Goal: Find contact information: Find contact information

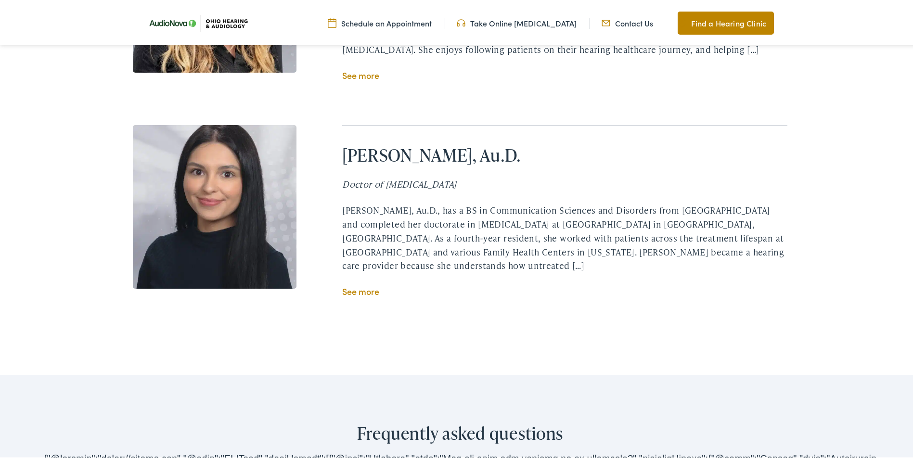
scroll to position [1781, 0]
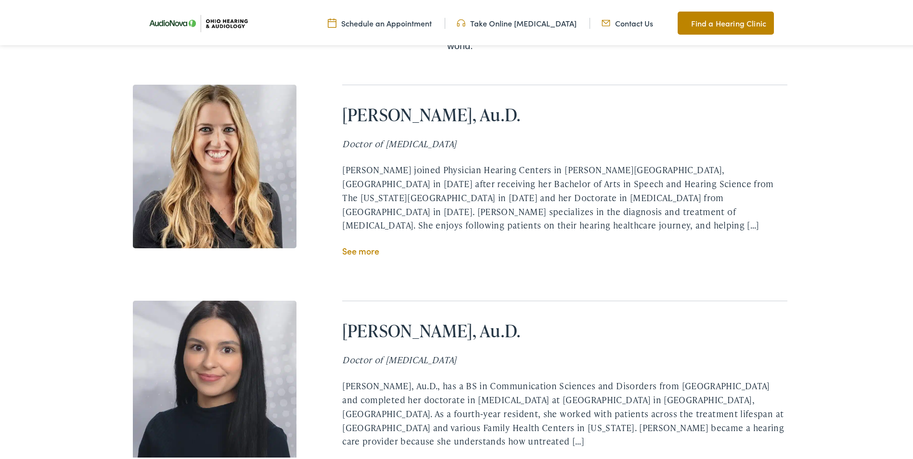
click at [357, 243] on link "See more" at bounding box center [360, 249] width 37 height 12
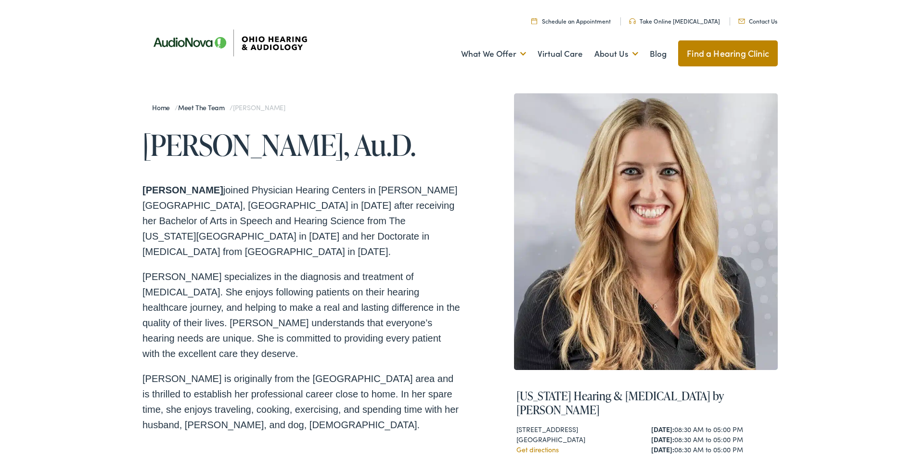
click at [769, 18] on link "Contact Us" at bounding box center [758, 19] width 39 height 8
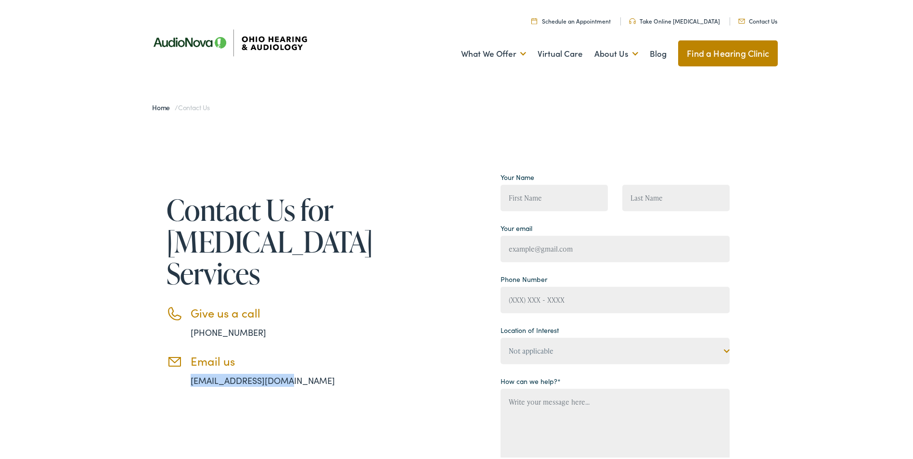
drag, startPoint x: 287, startPoint y: 382, endPoint x: 181, endPoint y: 384, distance: 105.9
click at [181, 384] on li "Email us info@ohiohearing.com" at bounding box center [265, 368] width 197 height 33
drag, startPoint x: 181, startPoint y: 384, endPoint x: 209, endPoint y: 382, distance: 28.4
copy link "info@ohiohearing.com"
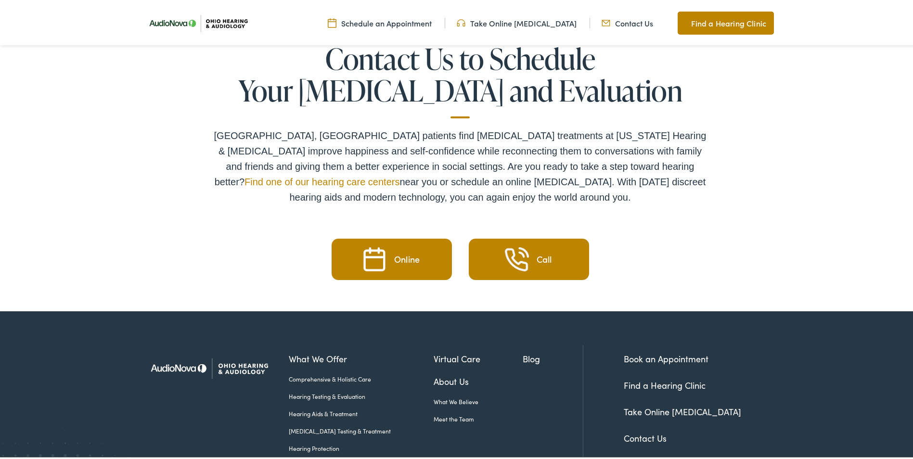
scroll to position [1715, 0]
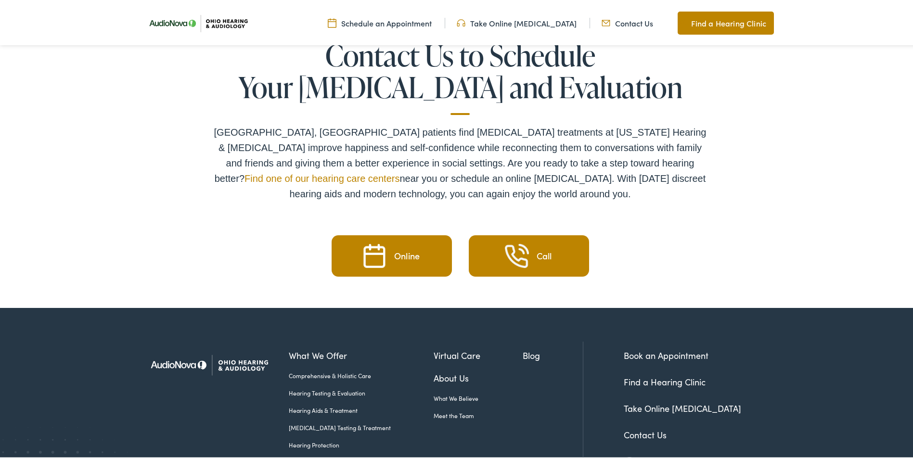
click at [441, 410] on link "Meet the Team" at bounding box center [479, 414] width 90 height 9
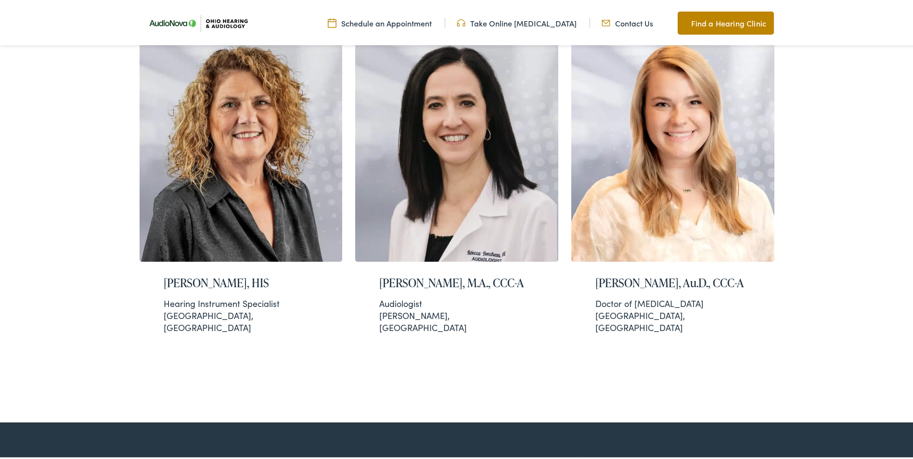
scroll to position [2022, 0]
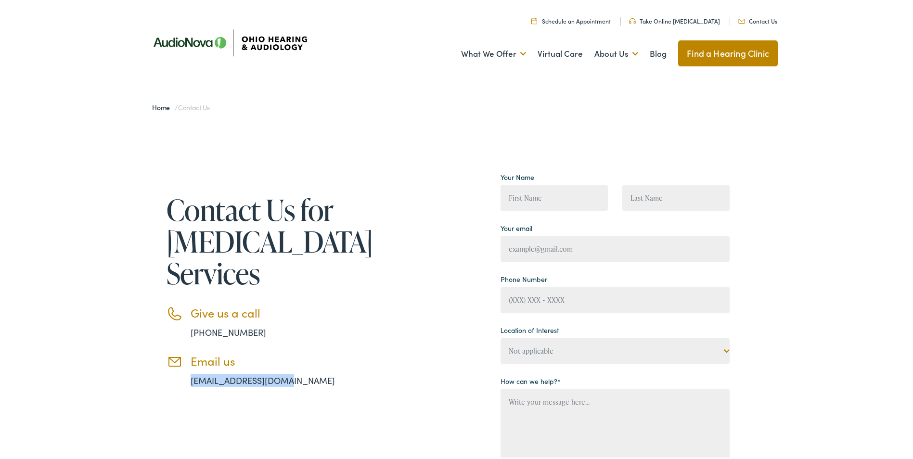
drag, startPoint x: 286, startPoint y: 380, endPoint x: 183, endPoint y: 379, distance: 102.6
click at [181, 379] on li "Email us info@ohiohearing.com" at bounding box center [265, 368] width 197 height 33
drag, startPoint x: 183, startPoint y: 379, endPoint x: 203, endPoint y: 382, distance: 19.9
copy link "info@ohiohearing.com"
